Goal: Information Seeking & Learning: Learn about a topic

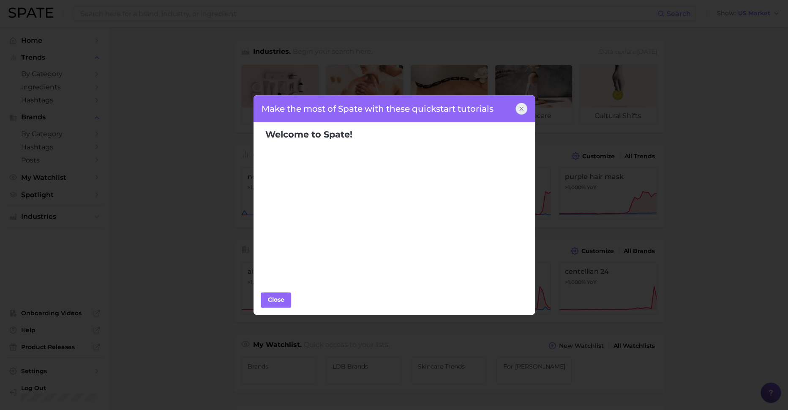
click at [524, 111] on icon at bounding box center [521, 108] width 7 height 7
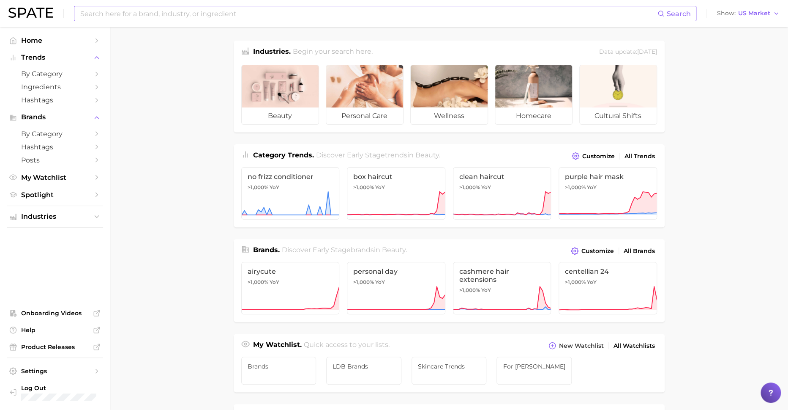
drag, startPoint x: 199, startPoint y: 22, endPoint x: 202, endPoint y: 15, distance: 7.6
click at [200, 20] on div "Search Show US Market" at bounding box center [393, 13] width 771 height 27
click at [203, 11] on input at bounding box center [368, 13] width 578 height 14
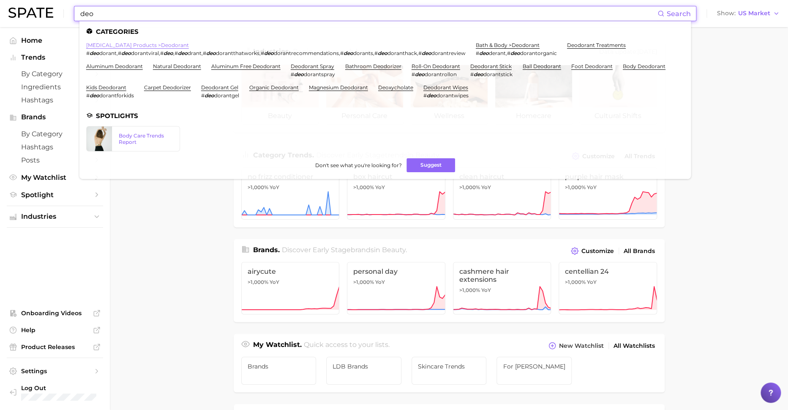
type input "deo"
click at [164, 47] on link "[MEDICAL_DATA] products > deodorant" at bounding box center [137, 45] width 103 height 6
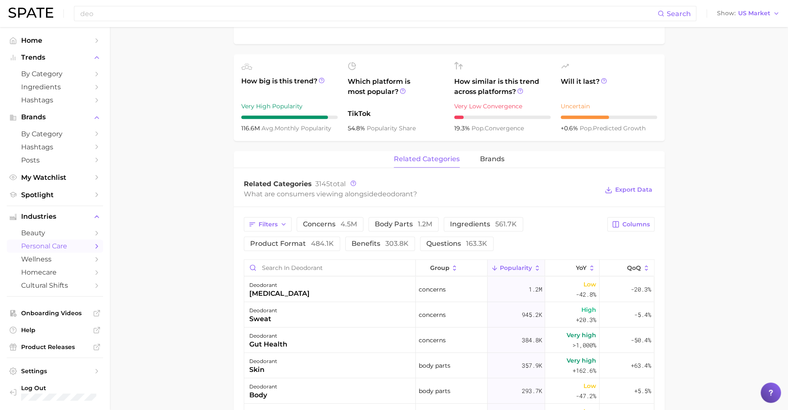
scroll to position [307, 0]
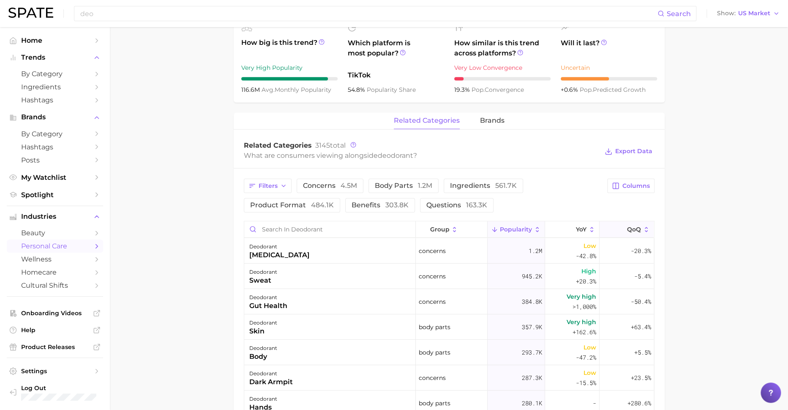
click at [630, 231] on span "QoQ" at bounding box center [634, 229] width 14 height 7
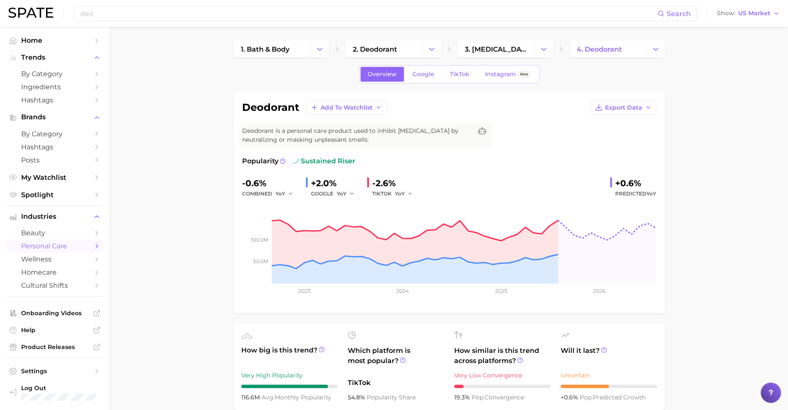
scroll to position [0, 0]
click at [353, 17] on input "deo" at bounding box center [368, 13] width 578 height 14
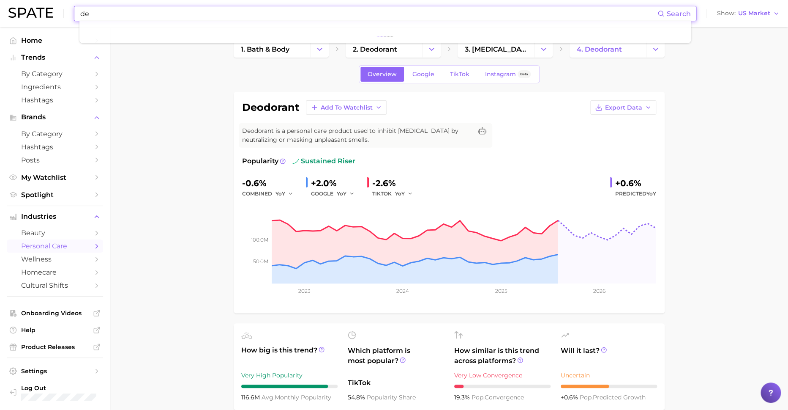
type input "d"
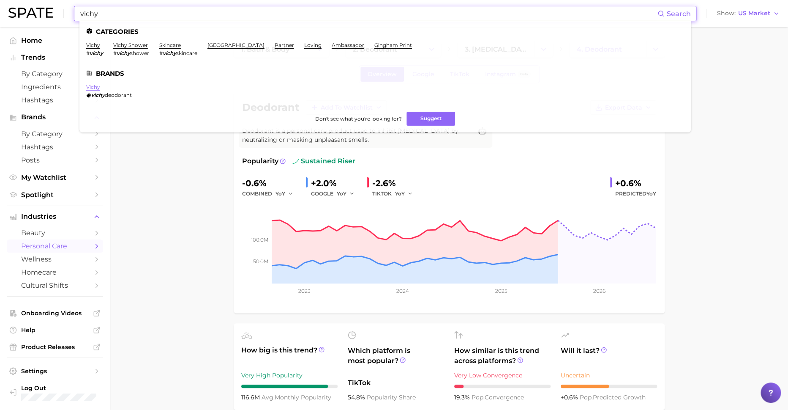
type input "vichy"
click at [94, 87] on link "vichy" at bounding box center [93, 87] width 14 height 6
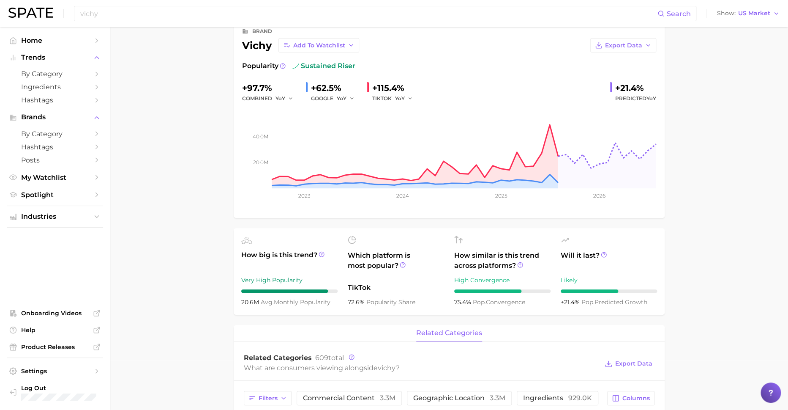
scroll to position [115, 0]
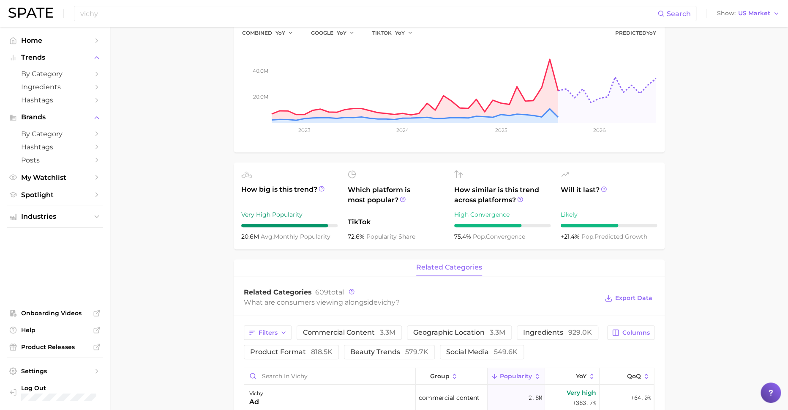
click at [371, 304] on div "What are consumers viewing alongside vichy ?" at bounding box center [421, 301] width 355 height 11
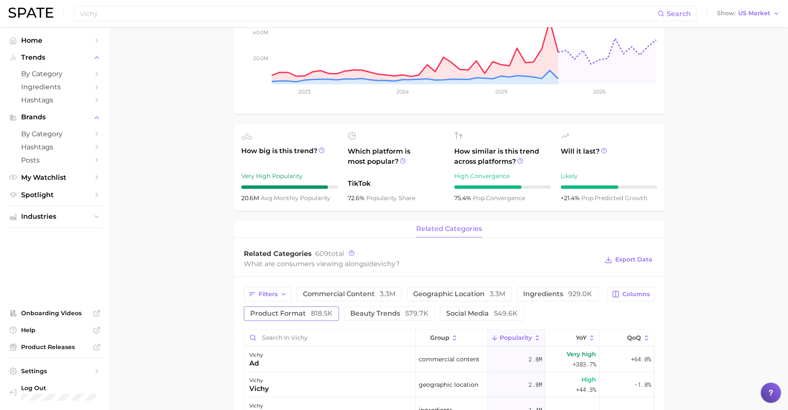
click at [292, 310] on span "product format 818.5k" at bounding box center [291, 313] width 82 height 7
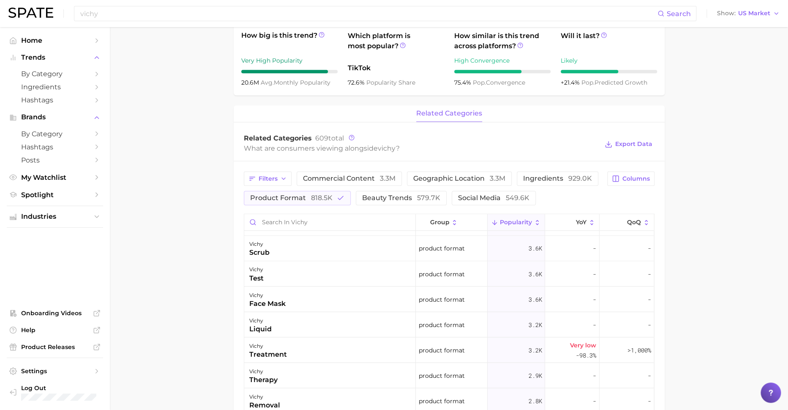
scroll to position [999, 0]
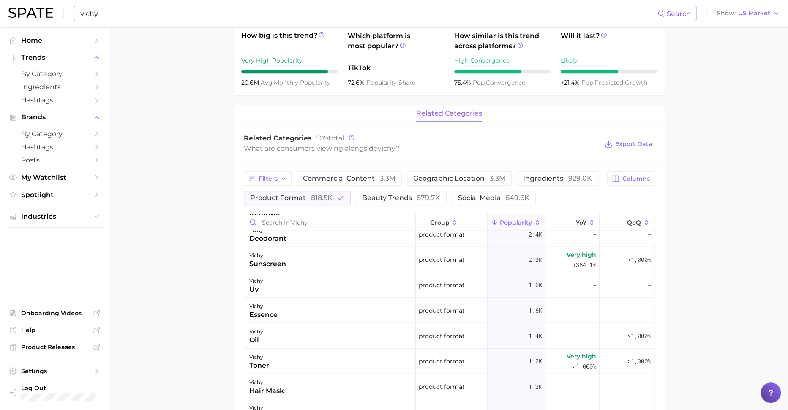
click at [198, 11] on input "vichy" at bounding box center [368, 13] width 578 height 14
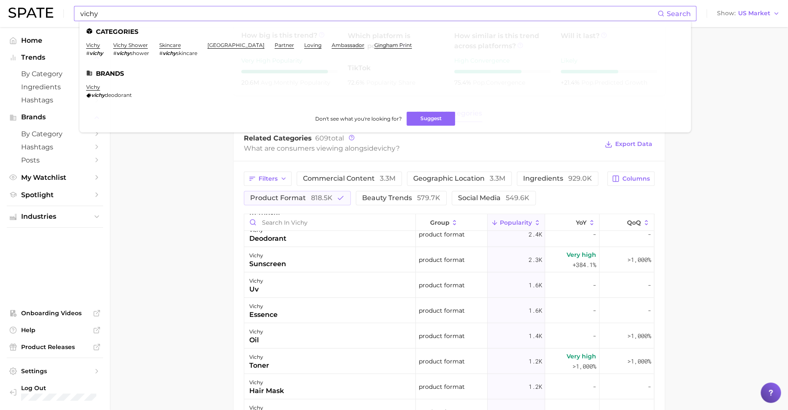
click at [92, 97] on em "vichy" at bounding box center [98, 95] width 14 height 6
click at [87, 95] on icon at bounding box center [88, 95] width 4 height 4
click at [90, 86] on link "vichy" at bounding box center [93, 87] width 14 height 6
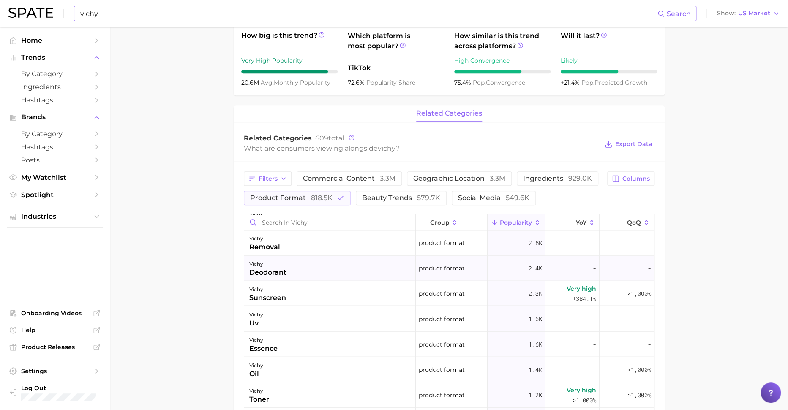
scroll to position [960, 0]
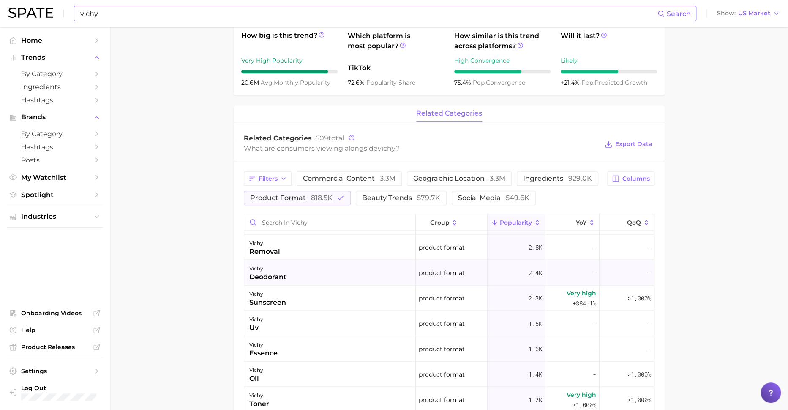
click at [341, 276] on div "vichy deodorant" at bounding box center [330, 272] width 172 height 25
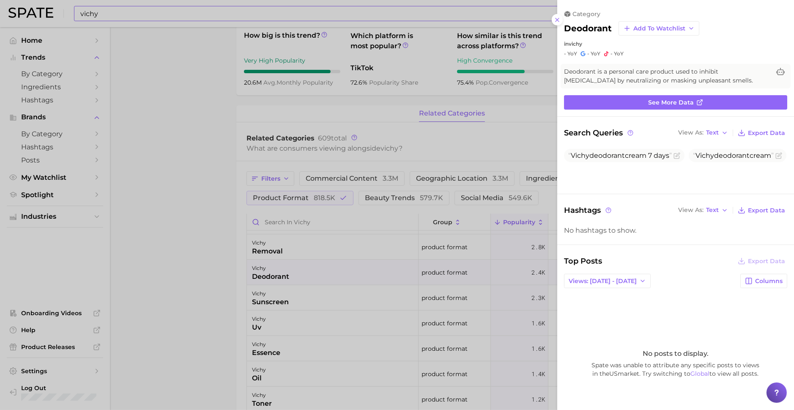
click at [154, 179] on div at bounding box center [397, 205] width 794 height 410
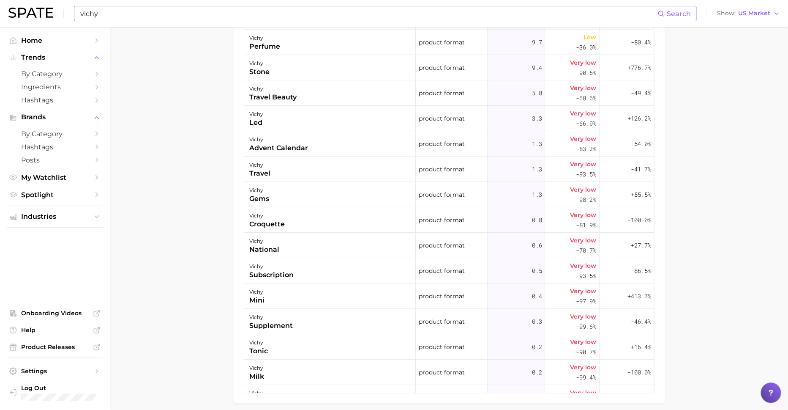
scroll to position [1345, 0]
